Goal: Find specific page/section: Find specific page/section

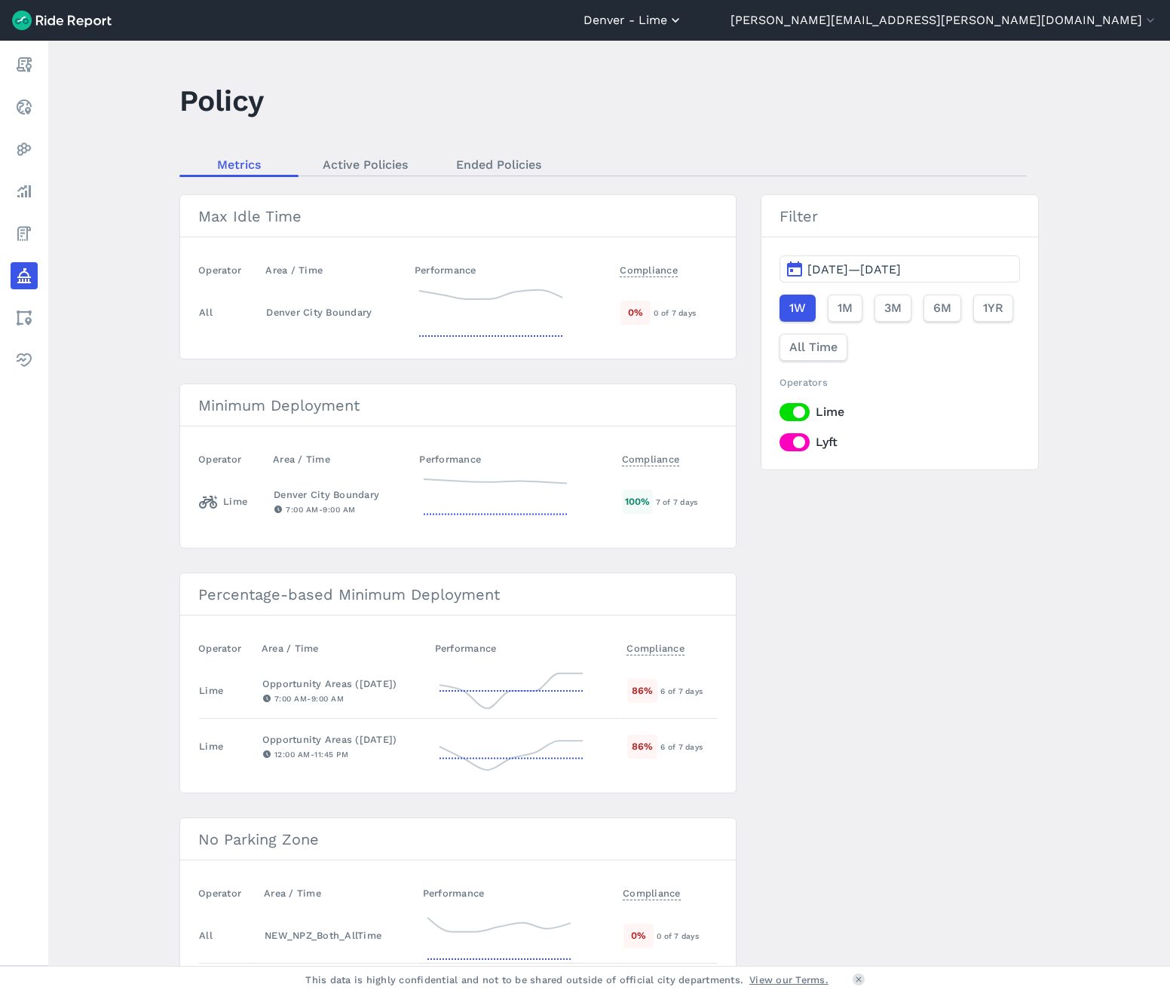
click at [683, 20] on button "Denver - Lime" at bounding box center [632, 20] width 99 height 18
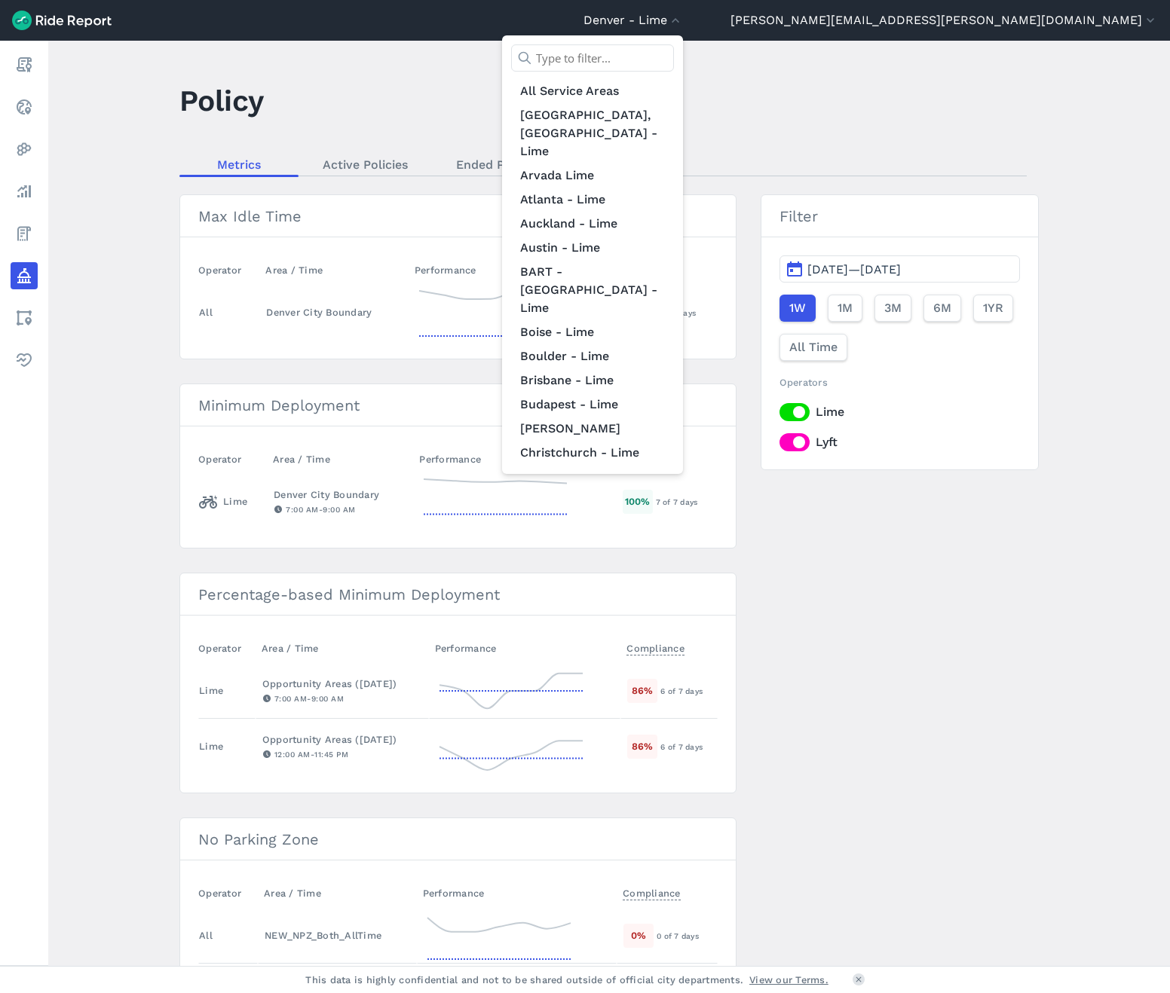
click at [674, 56] on input "text" at bounding box center [592, 57] width 163 height 27
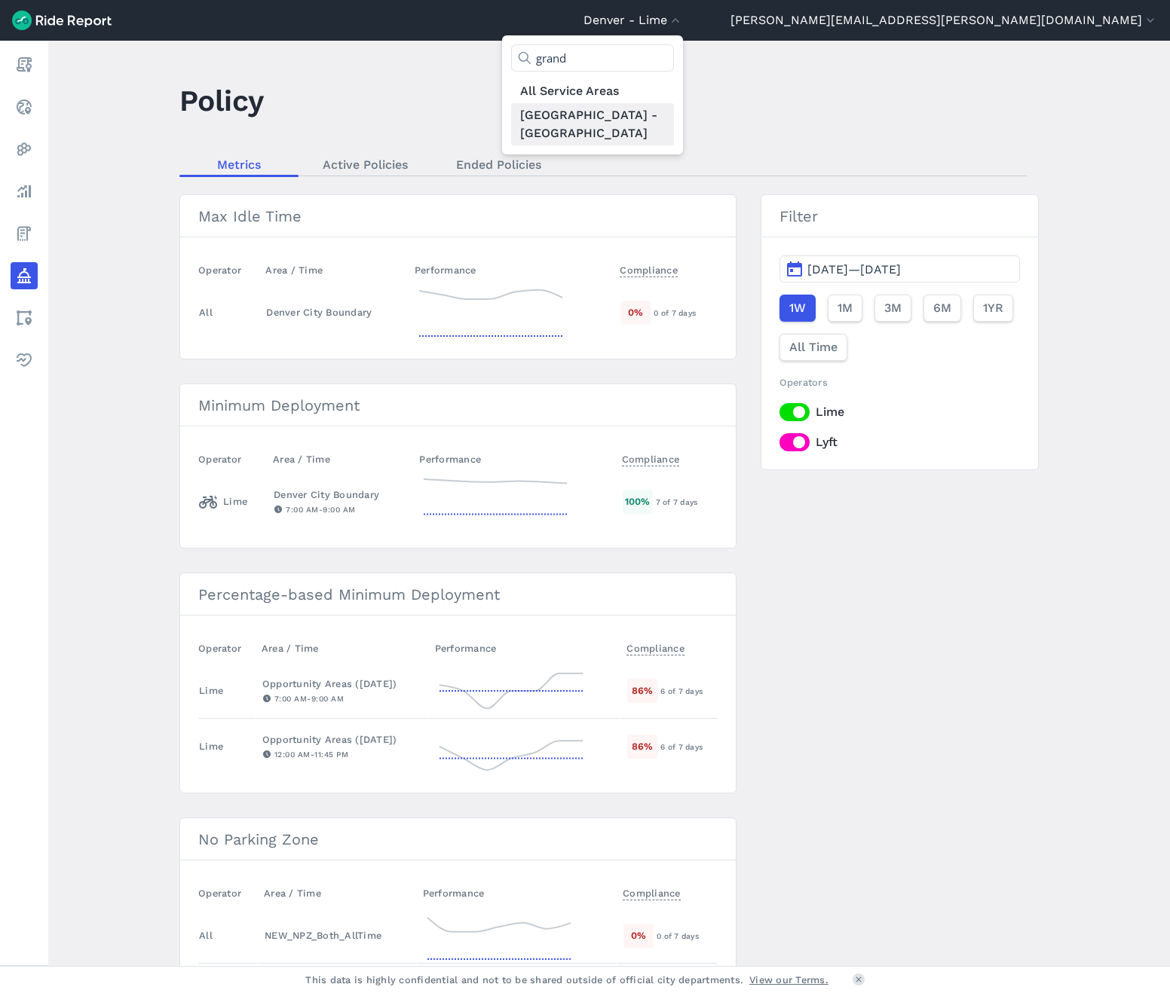
type input "grand"
click at [674, 110] on link "[GEOGRAPHIC_DATA] - [GEOGRAPHIC_DATA]" at bounding box center [592, 124] width 163 height 42
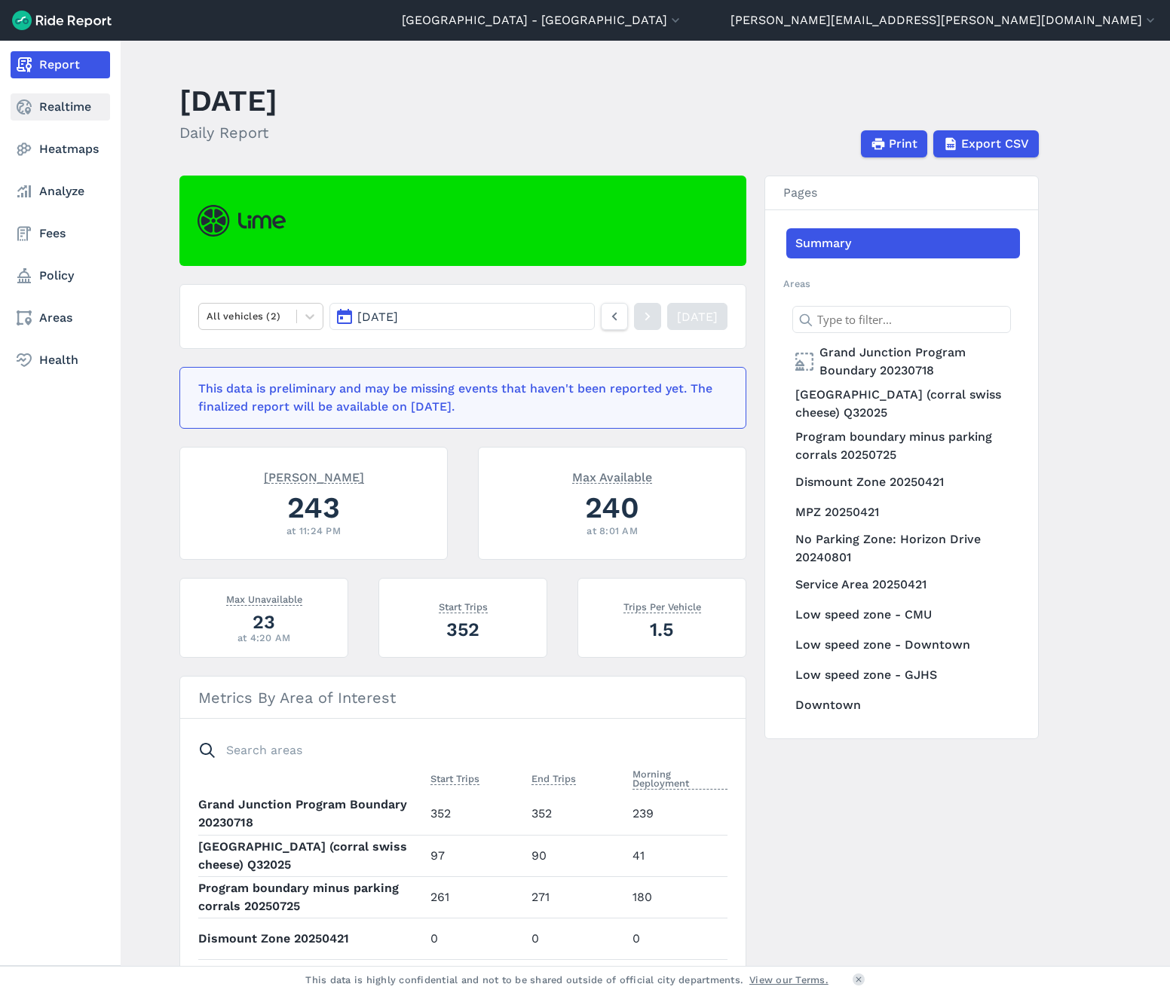
click at [20, 115] on icon at bounding box center [24, 107] width 18 height 18
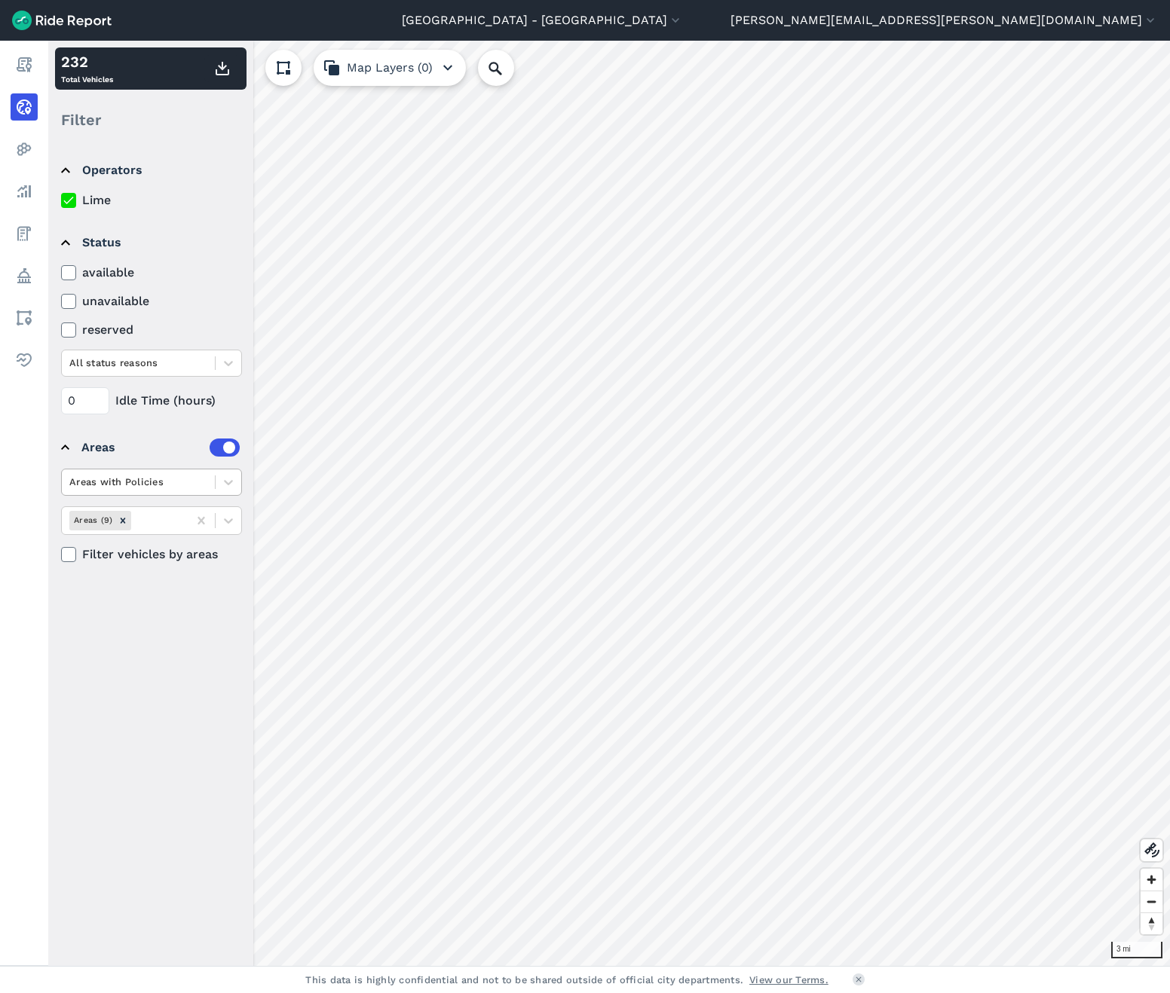
click at [153, 485] on div at bounding box center [138, 481] width 138 height 17
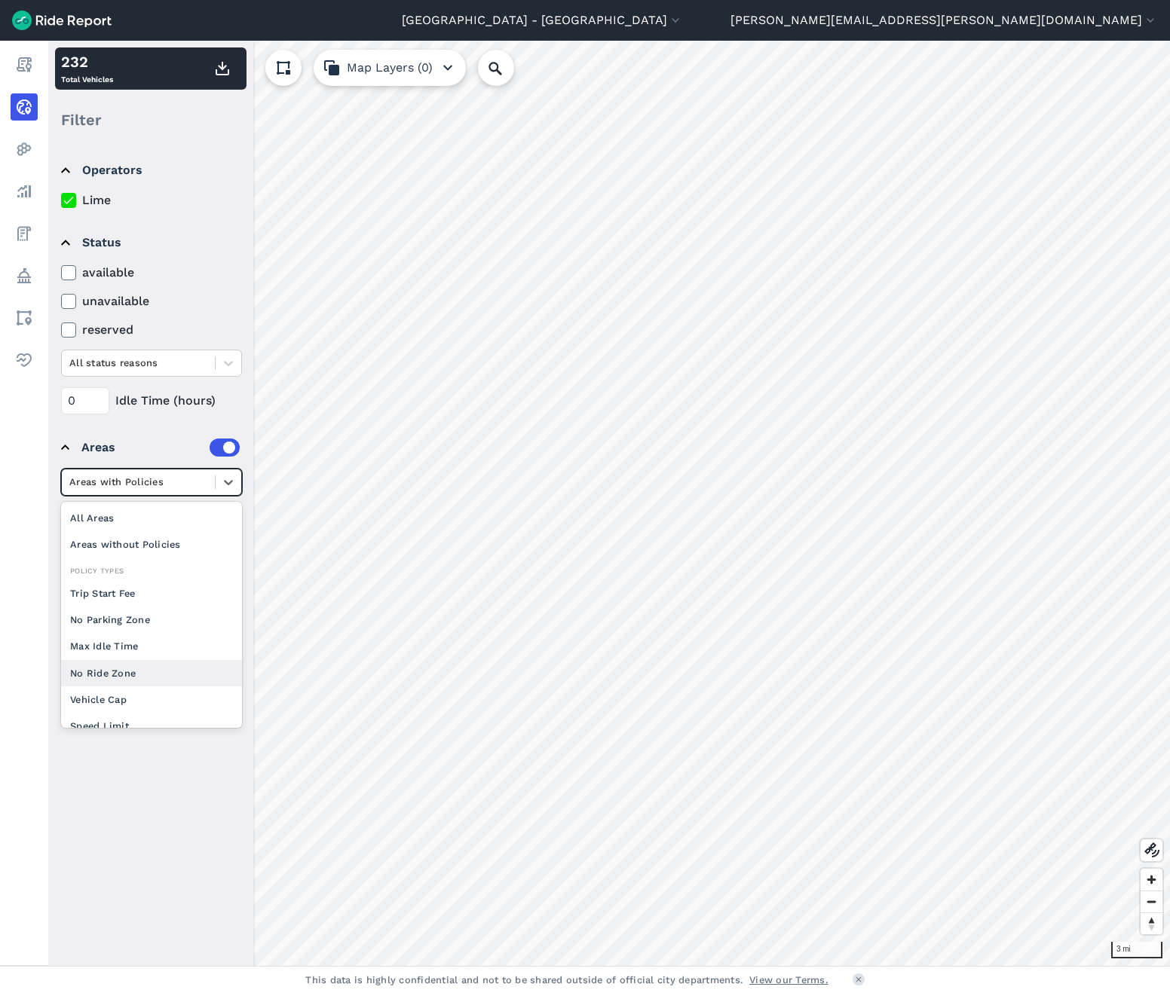
scroll to position [20, 0]
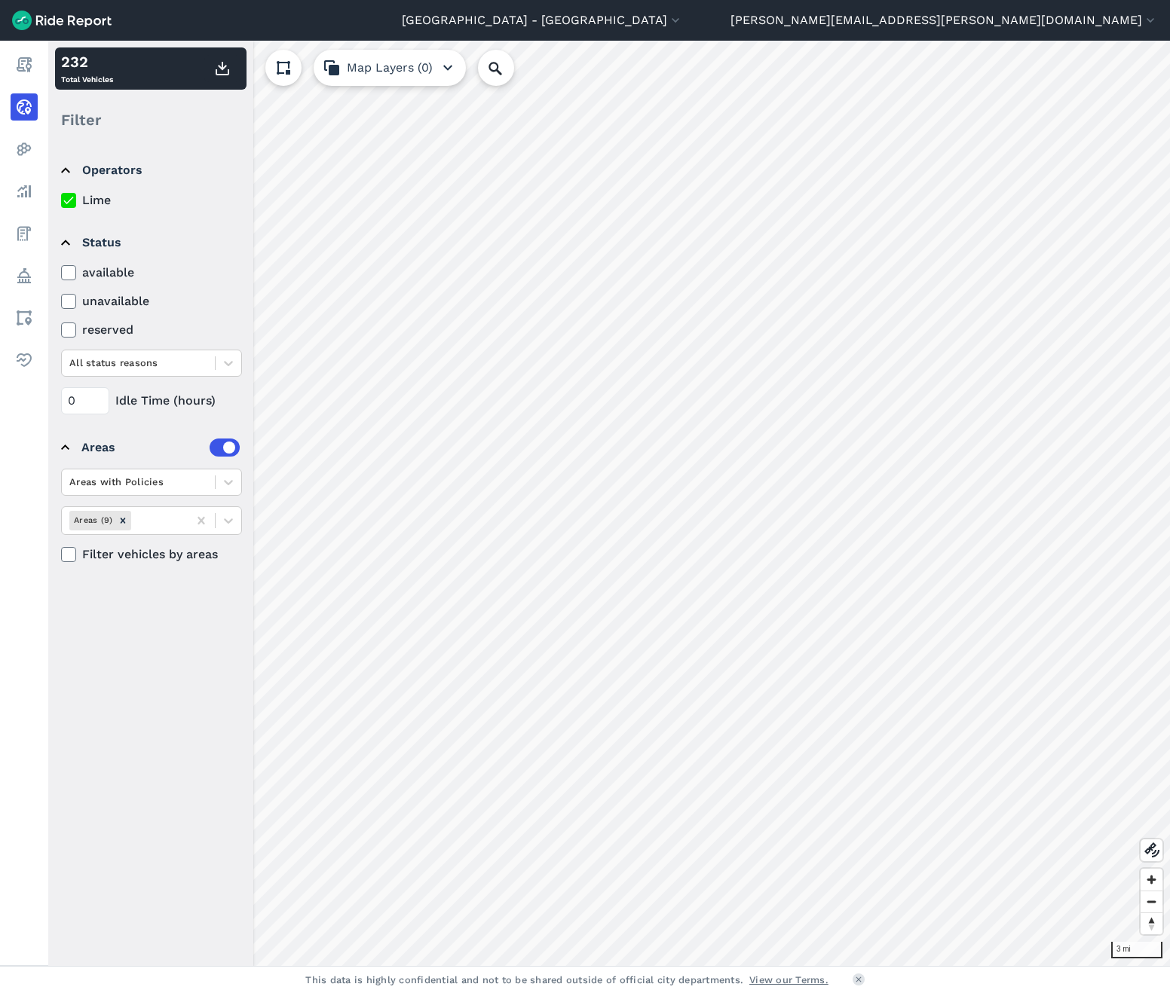
click at [145, 449] on div "Areas" at bounding box center [160, 448] width 158 height 18
click at [91, 448] on div "Areas" at bounding box center [160, 448] width 158 height 18
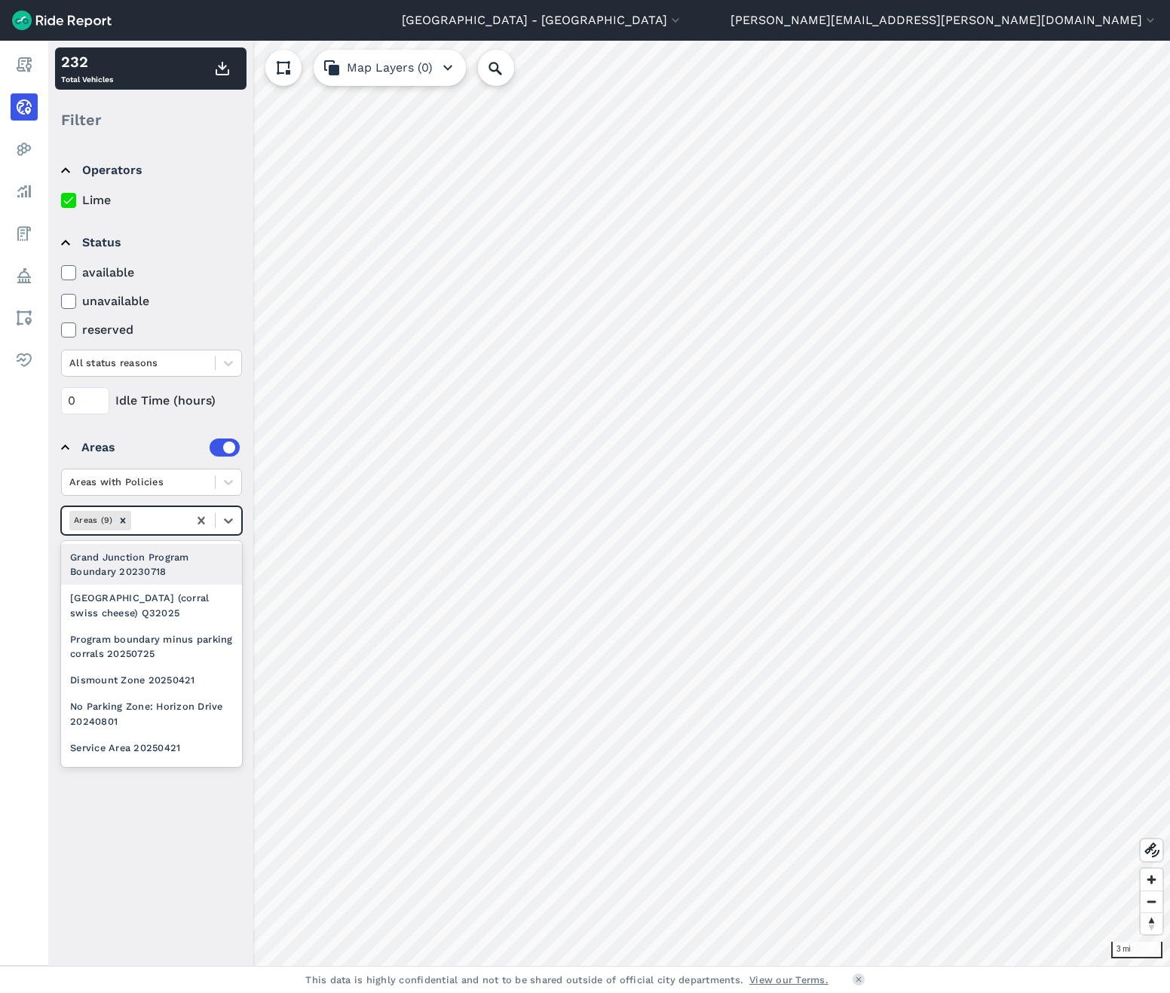
click at [170, 522] on div at bounding box center [157, 520] width 46 height 17
click at [151, 624] on div "[GEOGRAPHIC_DATA] (corral swiss cheese) Q32025" at bounding box center [151, 605] width 181 height 41
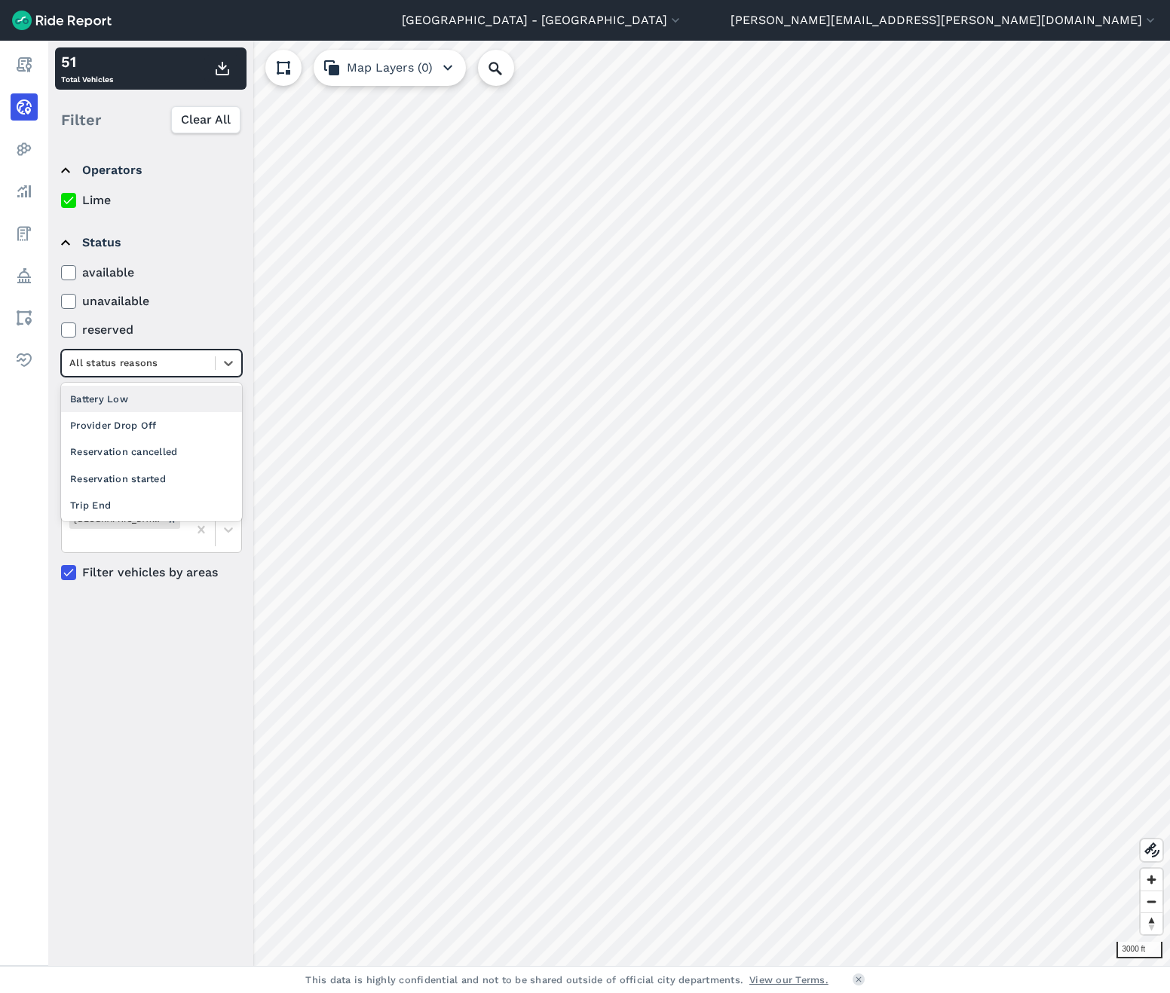
click at [164, 362] on div at bounding box center [138, 362] width 138 height 17
click at [152, 430] on div "Provider Drop Off" at bounding box center [151, 425] width 181 height 26
